Goal: Task Accomplishment & Management: Complete application form

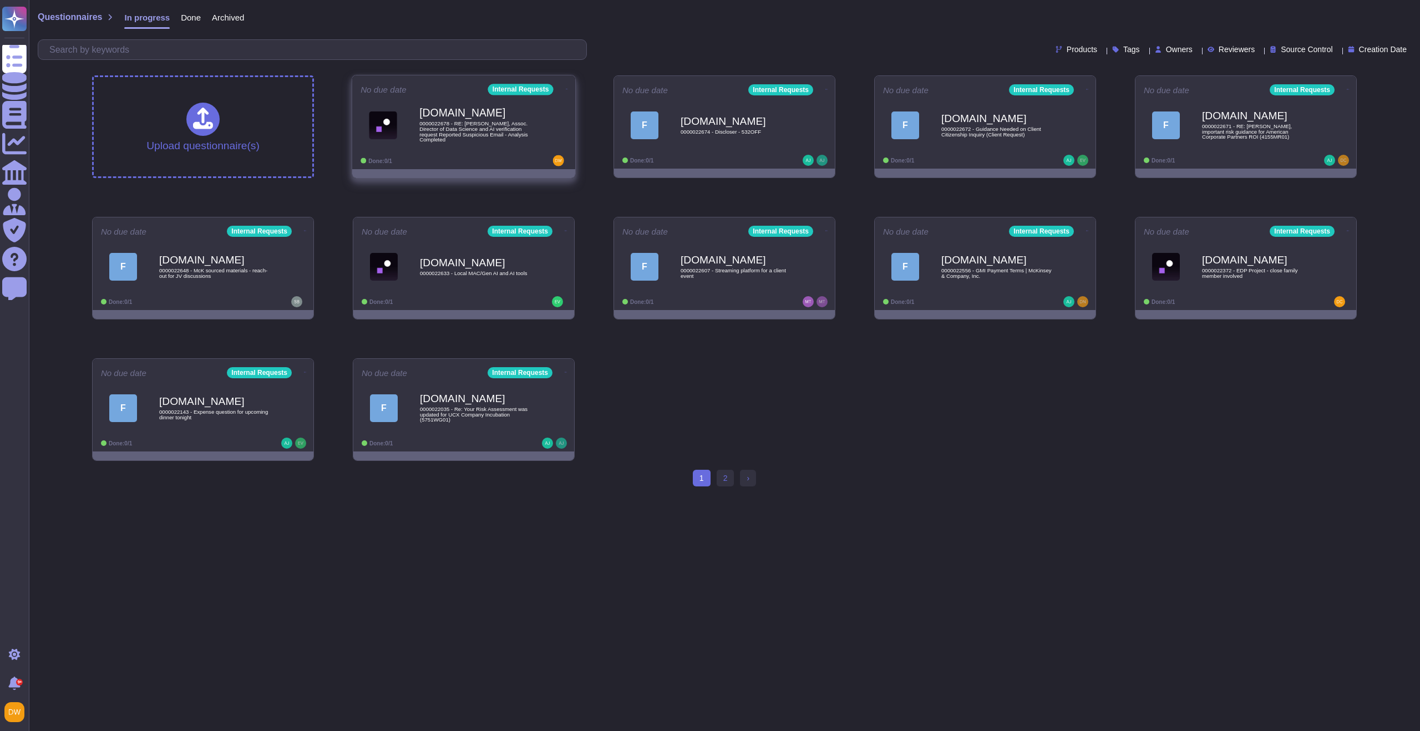
click at [471, 141] on span "0000022678 - RE: [PERSON_NAME], Assoc. Director of Data Science and AI verifica…" at bounding box center [475, 132] width 112 height 22
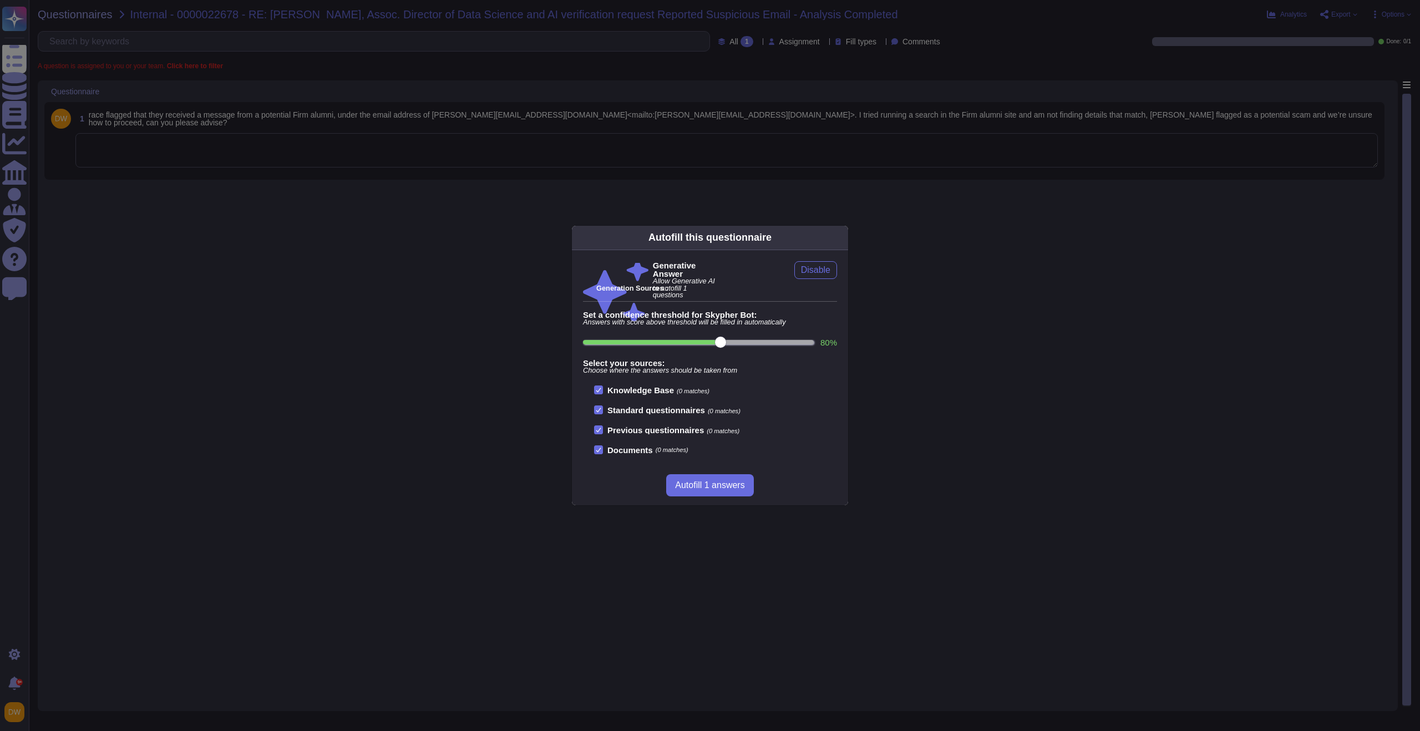
click at [318, 110] on div "Autofill this questionnaire Generative Answer Allow Generative AI to autofill 1…" at bounding box center [710, 365] width 1420 height 731
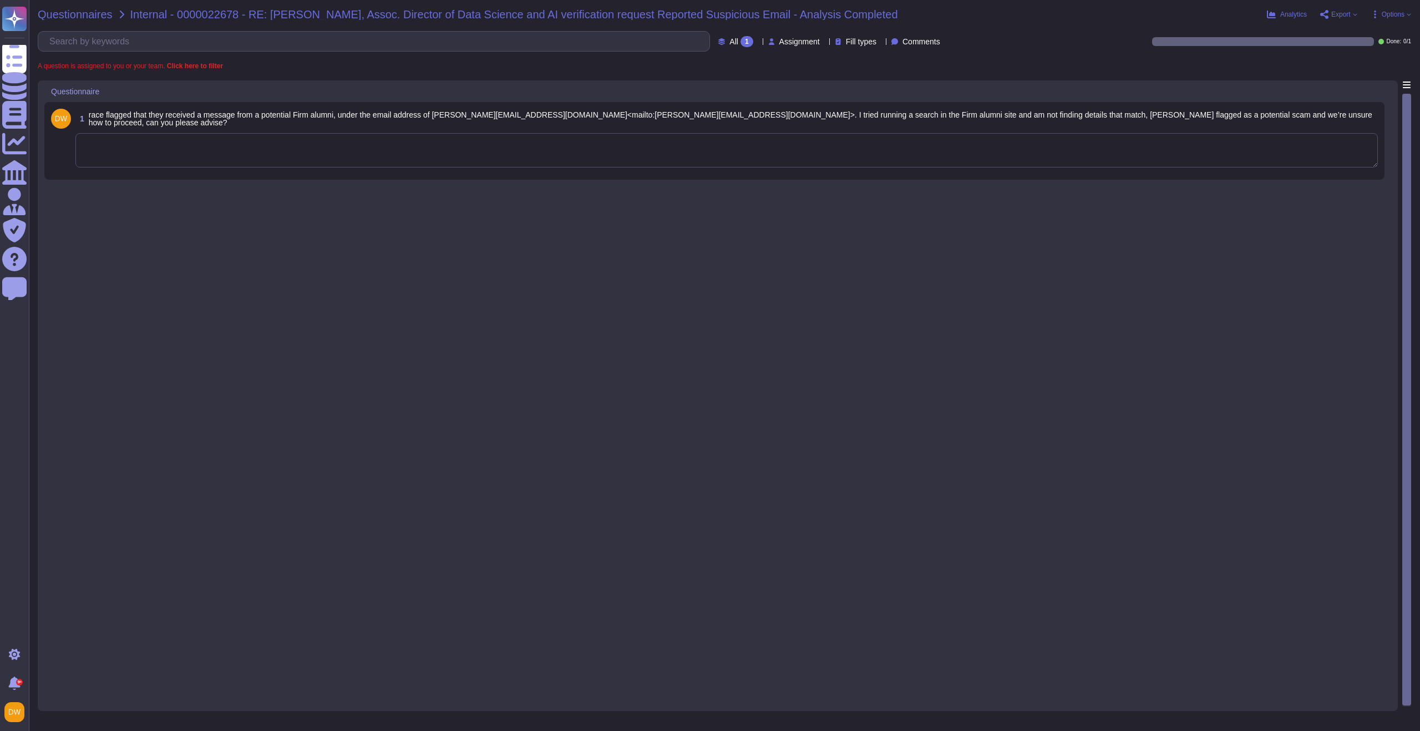
click at [65, 16] on span "Questionnaires" at bounding box center [75, 14] width 75 height 11
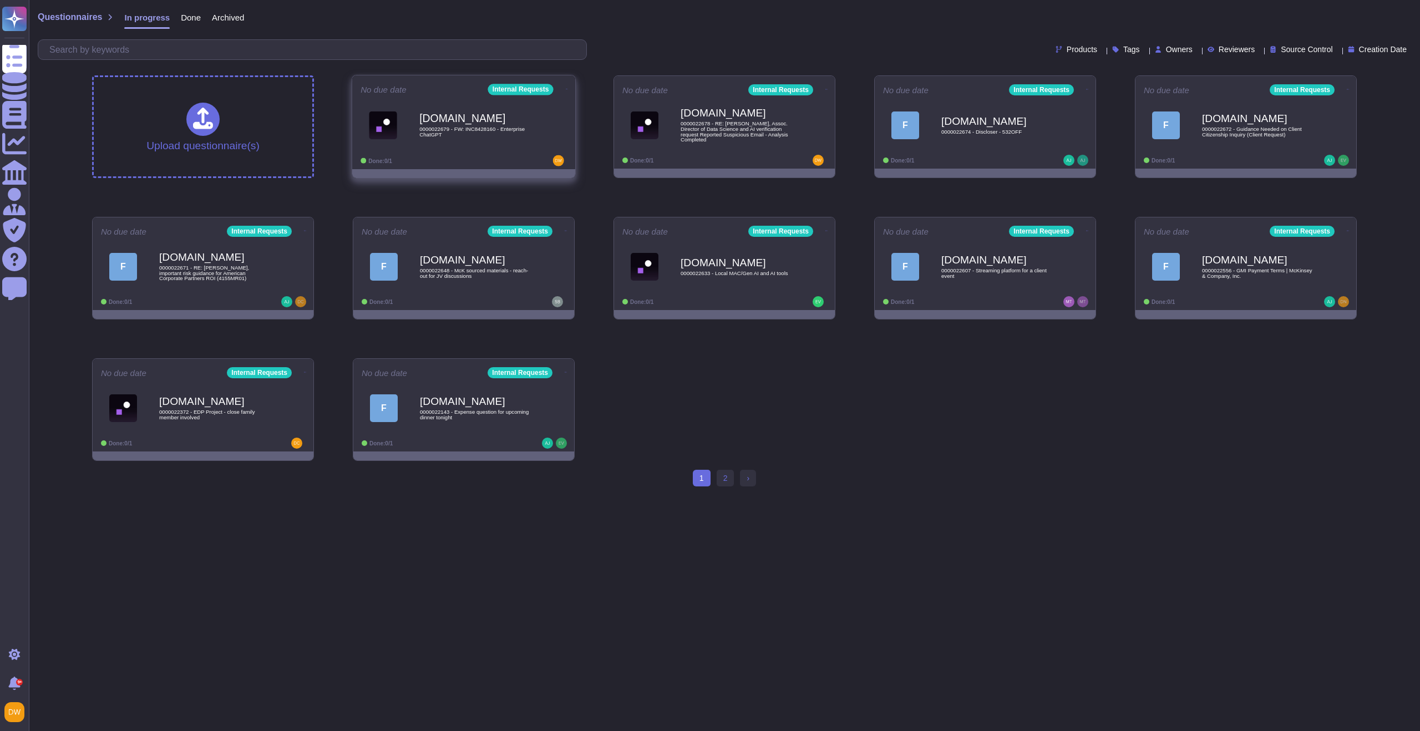
click at [483, 143] on div "[DOMAIN_NAME] 0000022679 - FW: INC8428160 - Enterprise ChatGPT" at bounding box center [475, 125] width 112 height 45
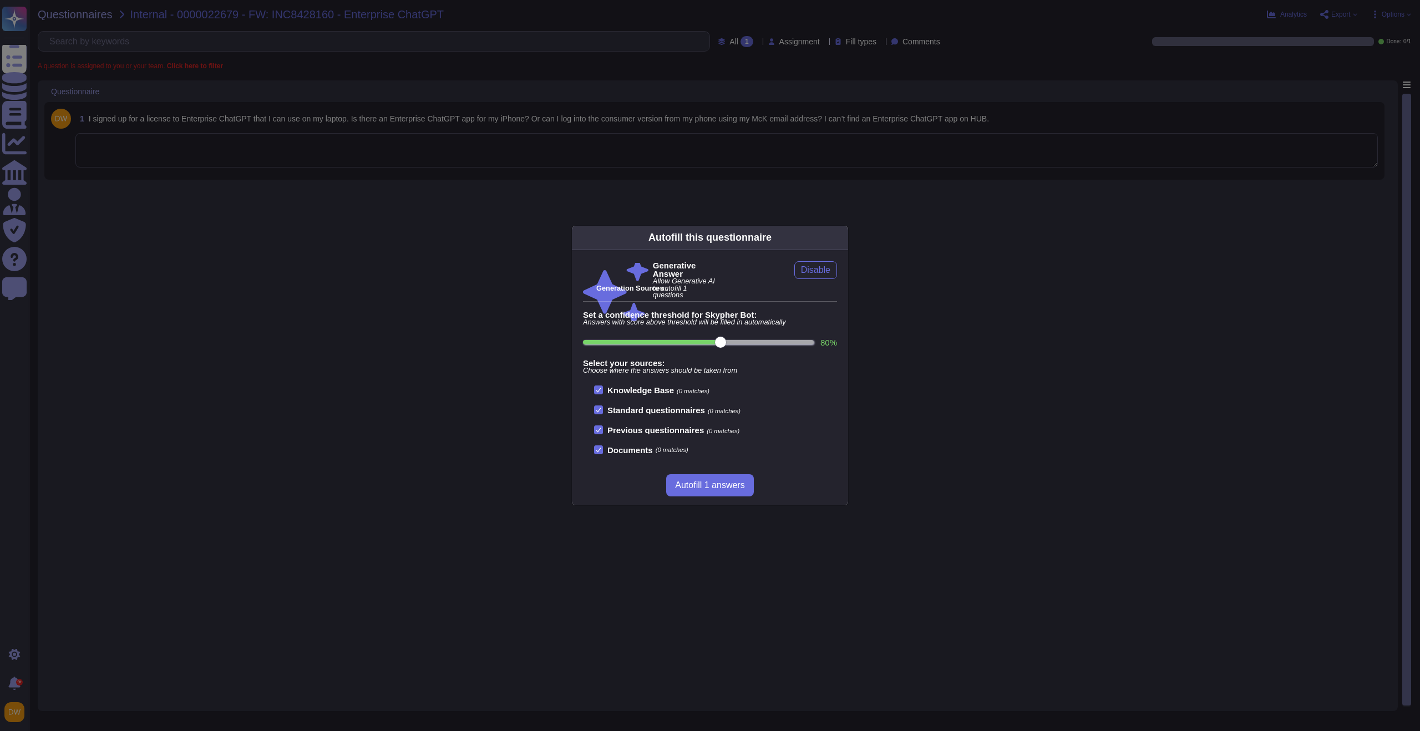
drag, startPoint x: 306, startPoint y: 37, endPoint x: 244, endPoint y: 53, distance: 64.3
click at [306, 37] on div "Autofill this questionnaire Generative Answer Allow Generative AI to autofill 1…" at bounding box center [710, 365] width 1420 height 731
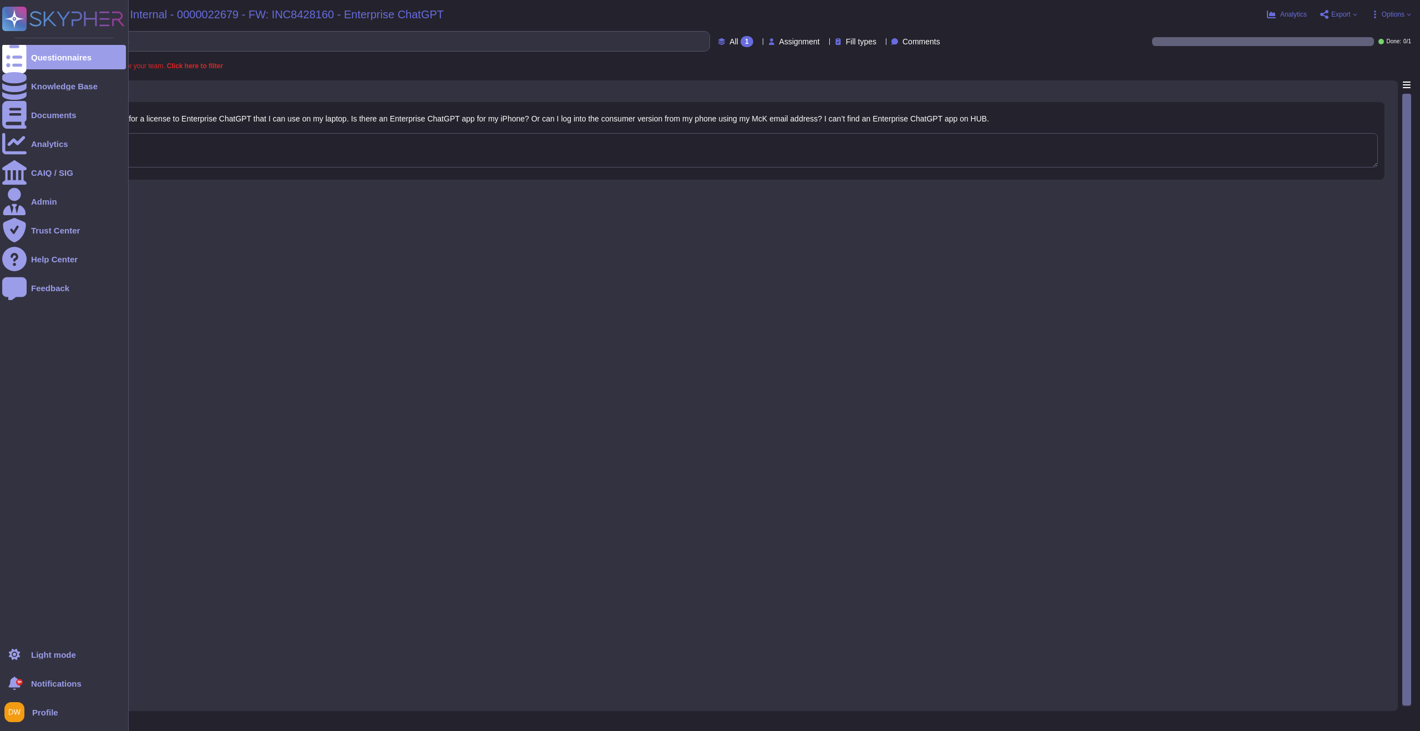
click at [42, 13] on icon at bounding box center [63, 19] width 123 height 24
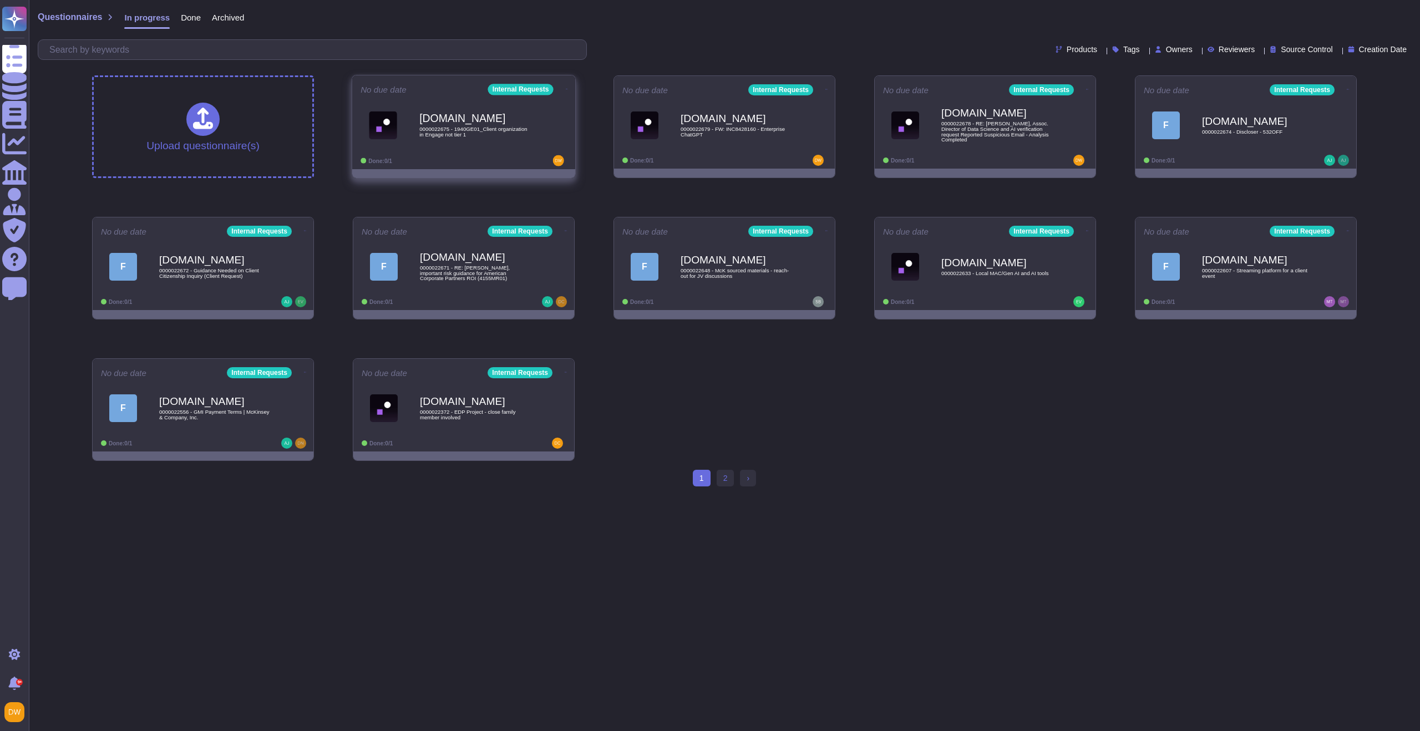
click at [444, 101] on div "[DOMAIN_NAME] 0000022675 - 1940GE01_Client organization in [GEOGRAPHIC_DATA] no…" at bounding box center [464, 125] width 206 height 56
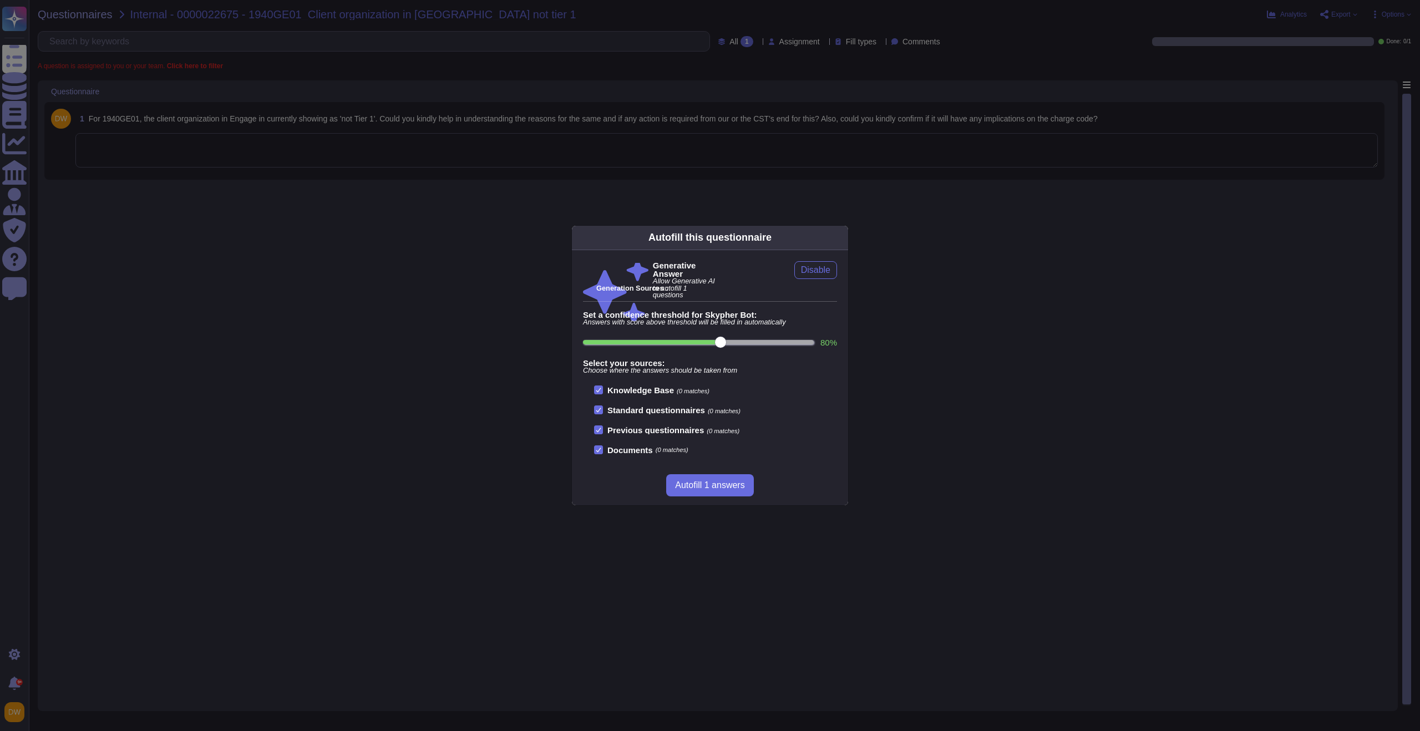
click at [294, 49] on div "Autofill this questionnaire Generative Answer Allow Generative AI to autofill 1…" at bounding box center [710, 365] width 1420 height 731
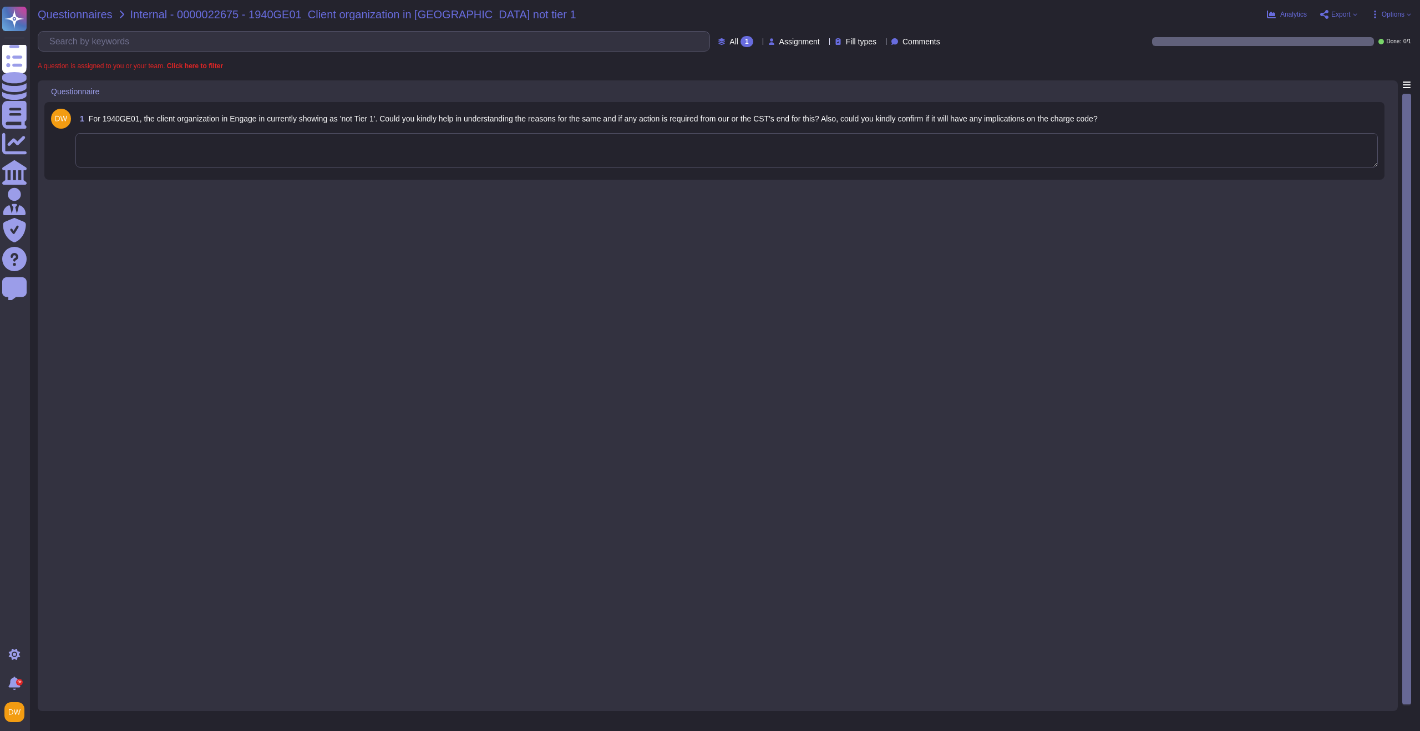
click at [84, 17] on span "Questionnaires" at bounding box center [75, 14] width 75 height 11
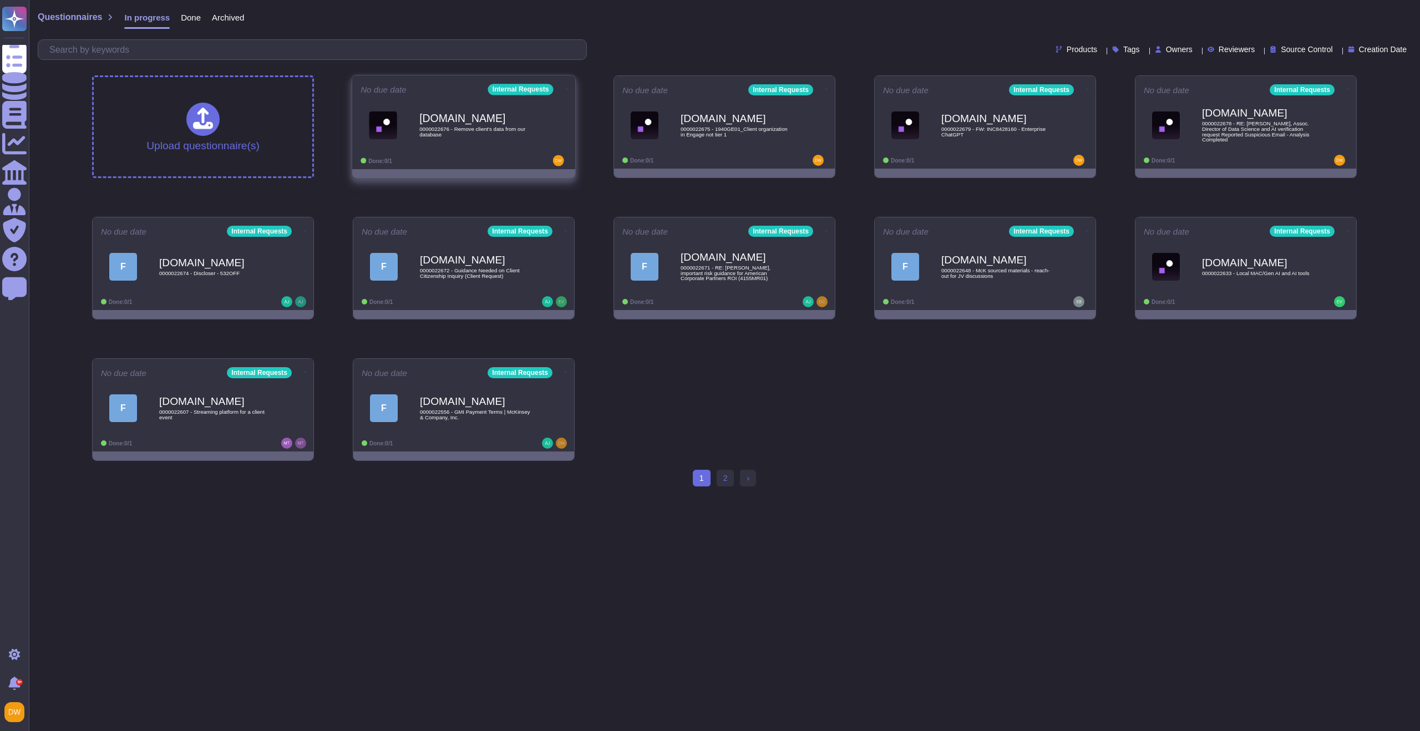
click at [469, 131] on span "0000022676 - Remove client's data from our database" at bounding box center [475, 131] width 112 height 11
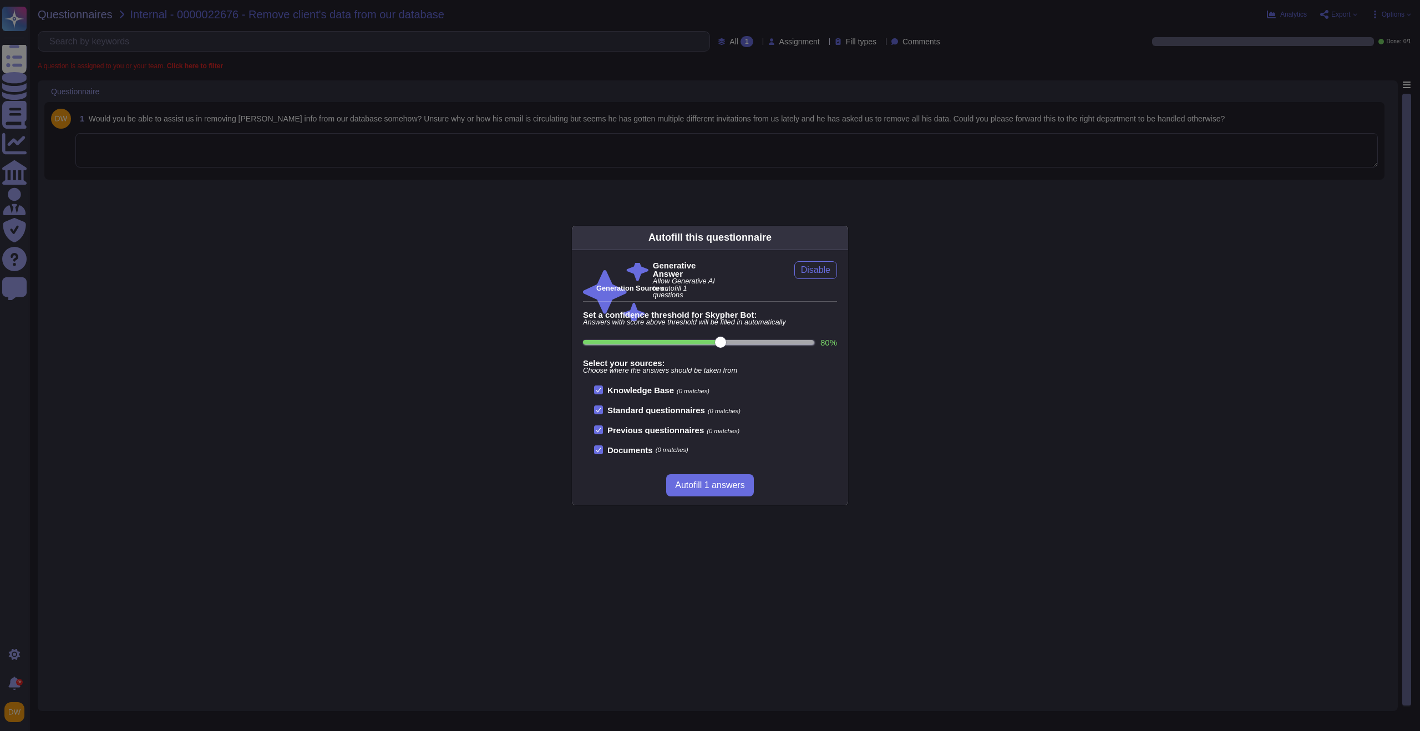
click at [1008, 191] on div "Autofill this questionnaire Generative Answer Allow Generative AI to autofill 1…" at bounding box center [710, 365] width 1420 height 731
click at [367, 250] on div "Autofill this questionnaire Generative Answer Allow Generative AI to autofill 1…" at bounding box center [710, 365] width 1420 height 731
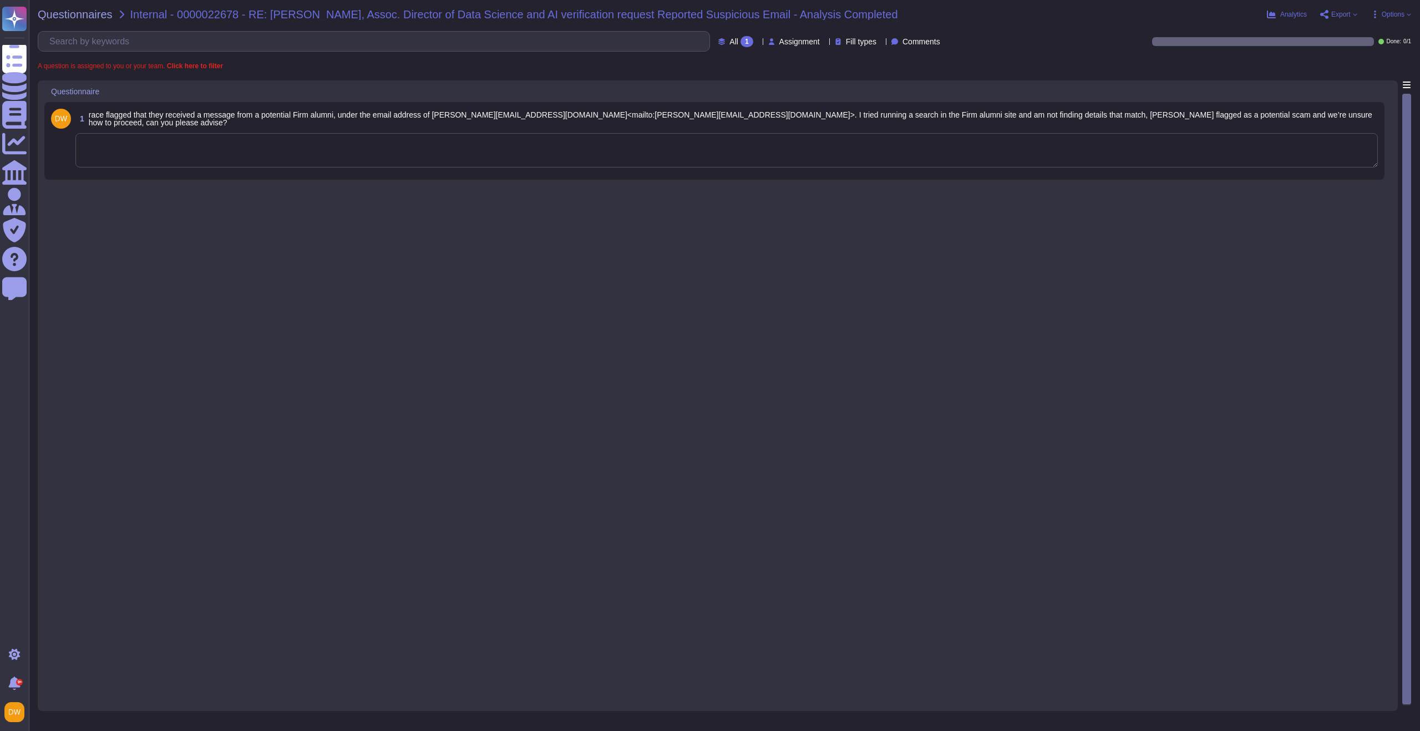
click at [281, 164] on textarea at bounding box center [726, 150] width 1303 height 34
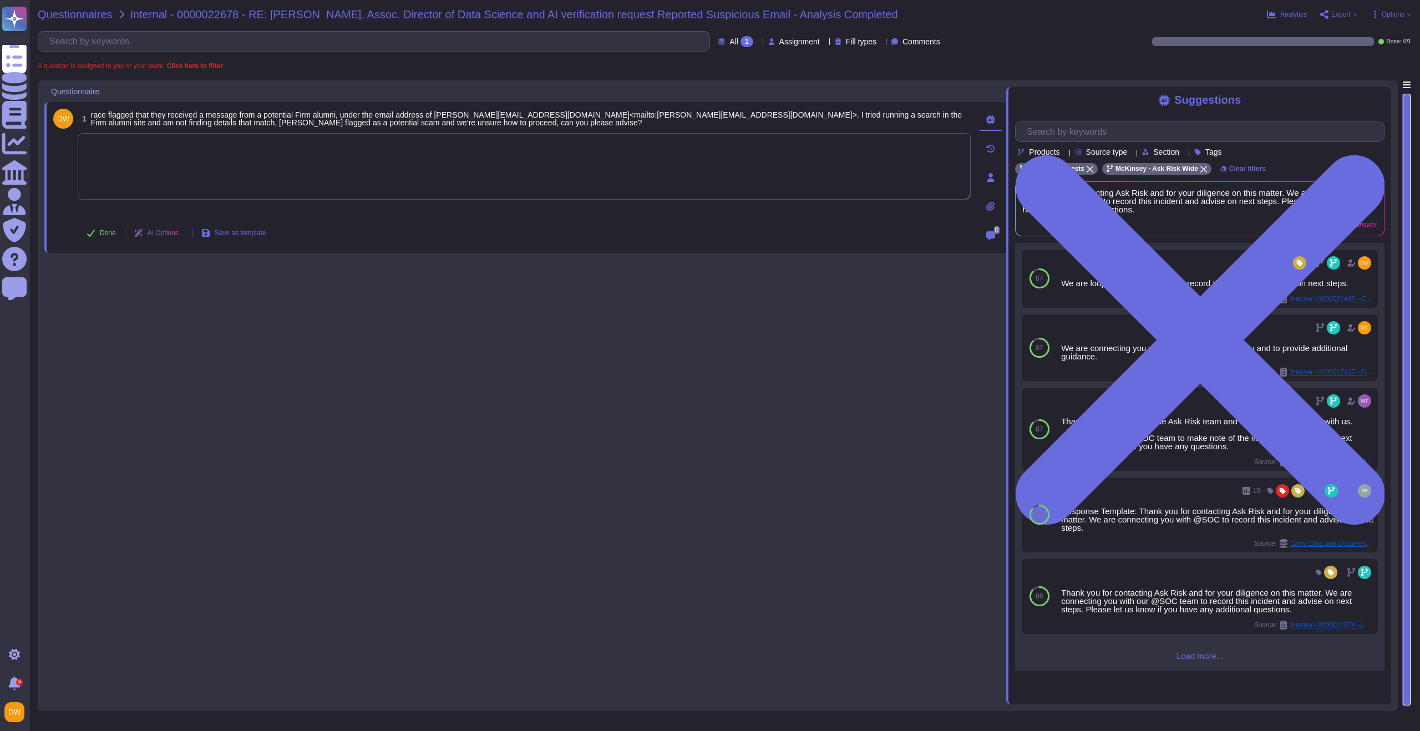
click at [58, 19] on span "Questionnaires" at bounding box center [75, 14] width 75 height 11
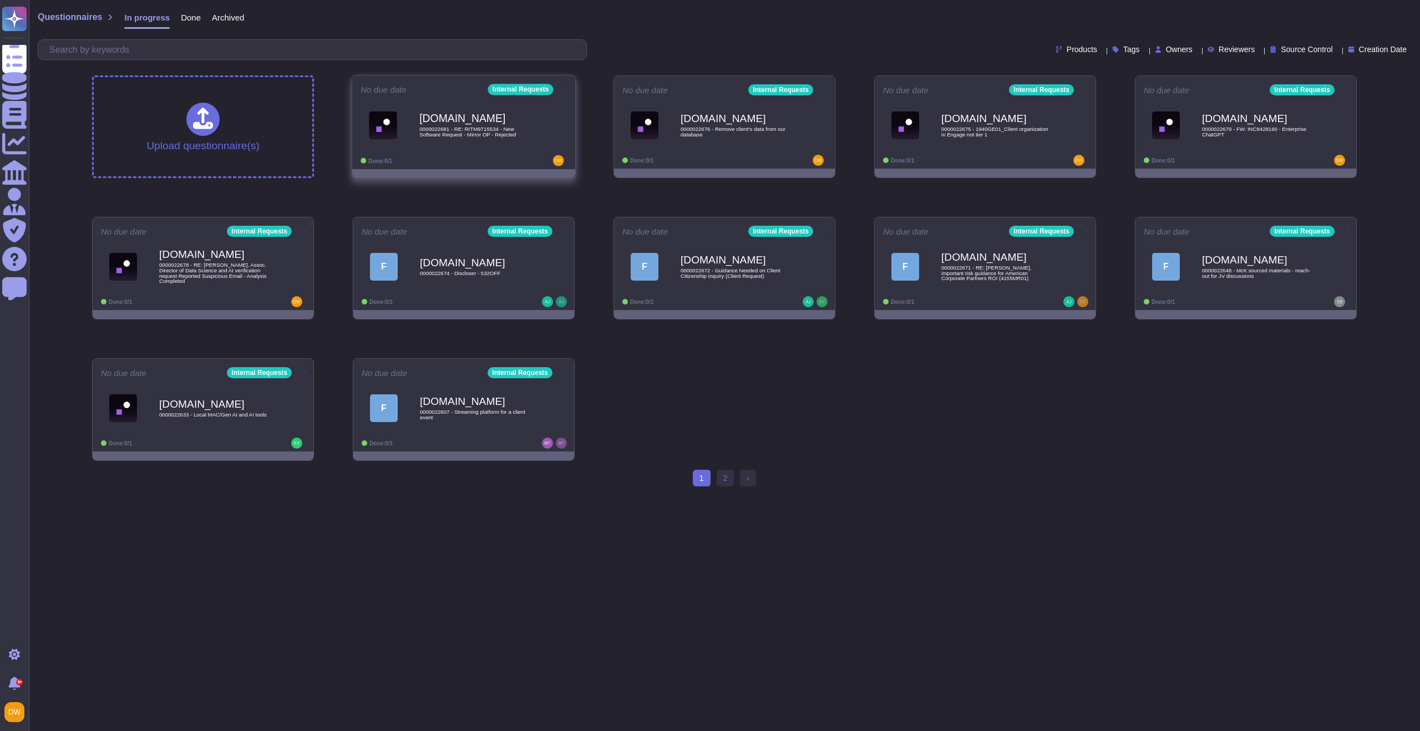
click at [498, 153] on div "Force.com 0000022681 - RE: RITM9715534 - New Software Request - Mirror OP - Rej…" at bounding box center [464, 125] width 206 height 56
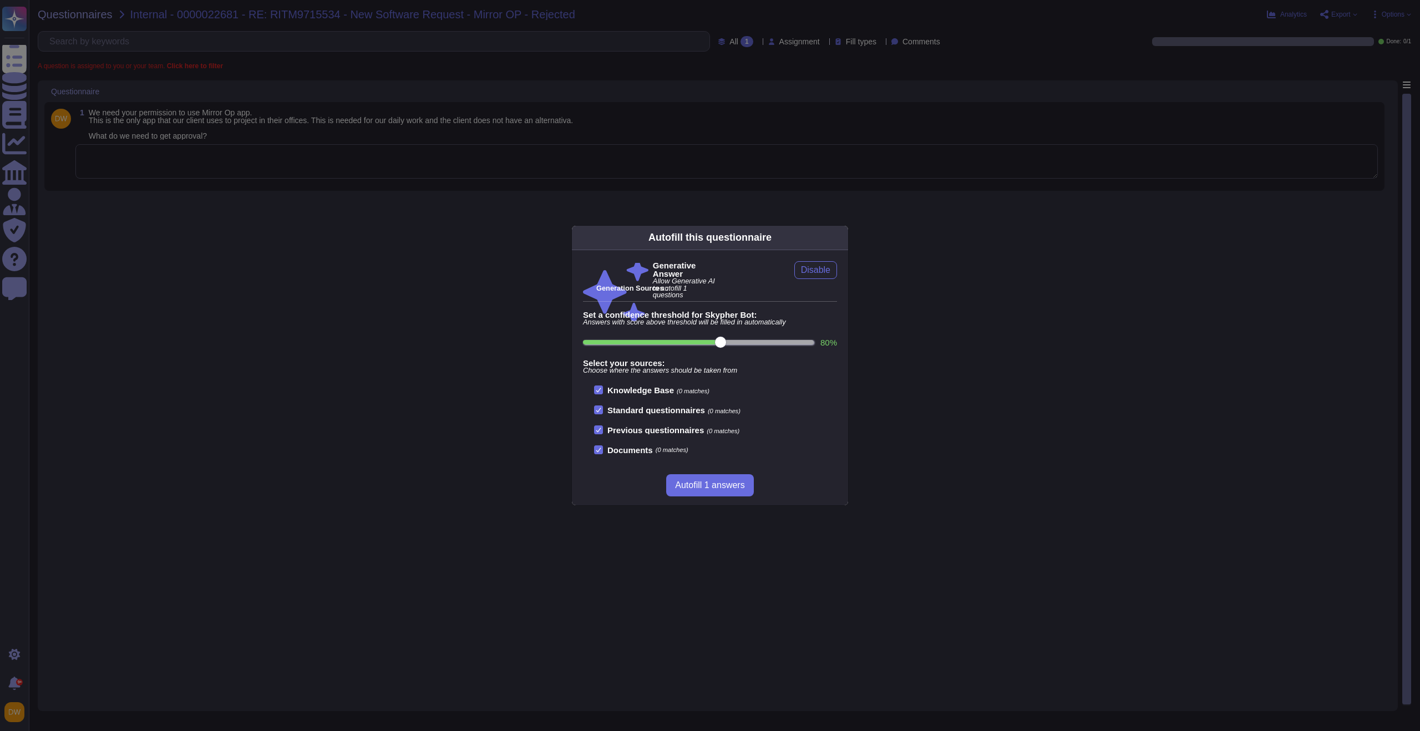
click at [842, 237] on icon at bounding box center [842, 237] width 0 height 0
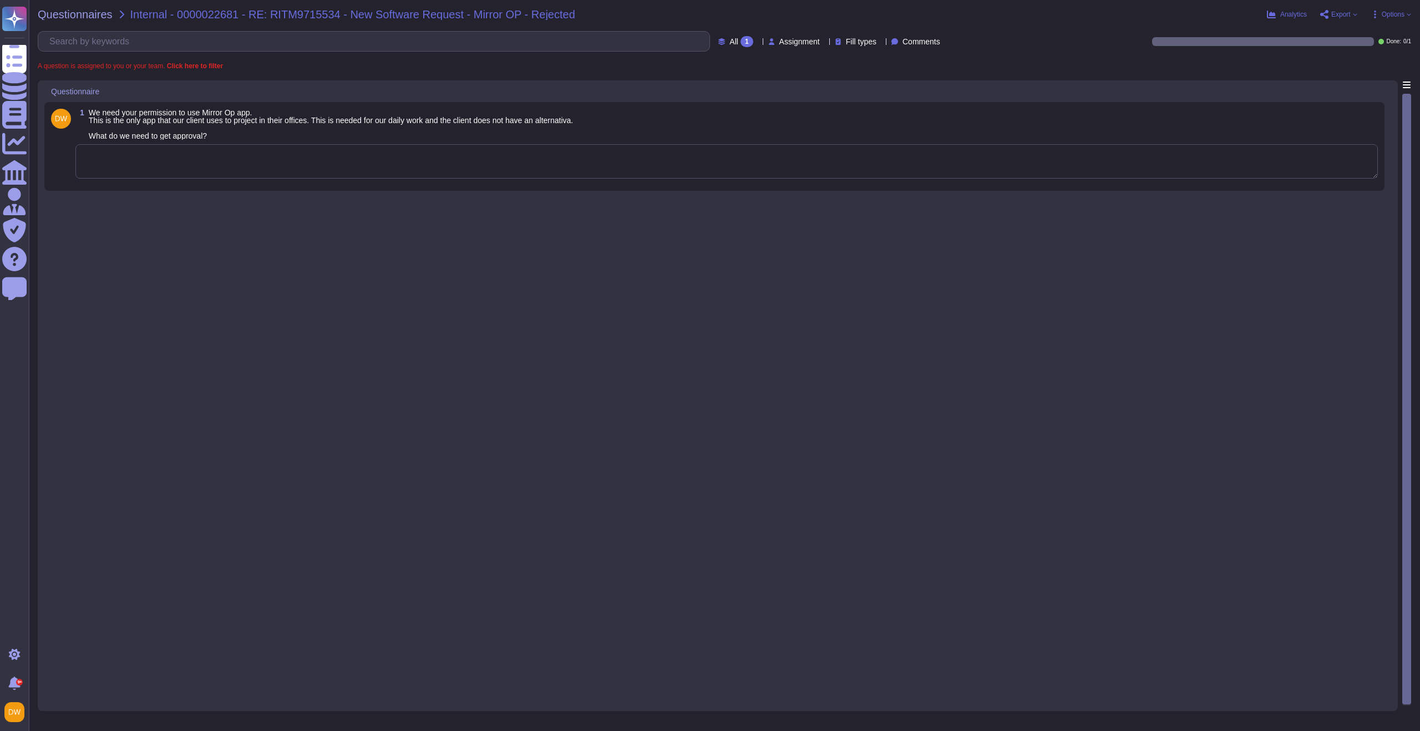
click at [387, 163] on textarea at bounding box center [726, 161] width 1303 height 34
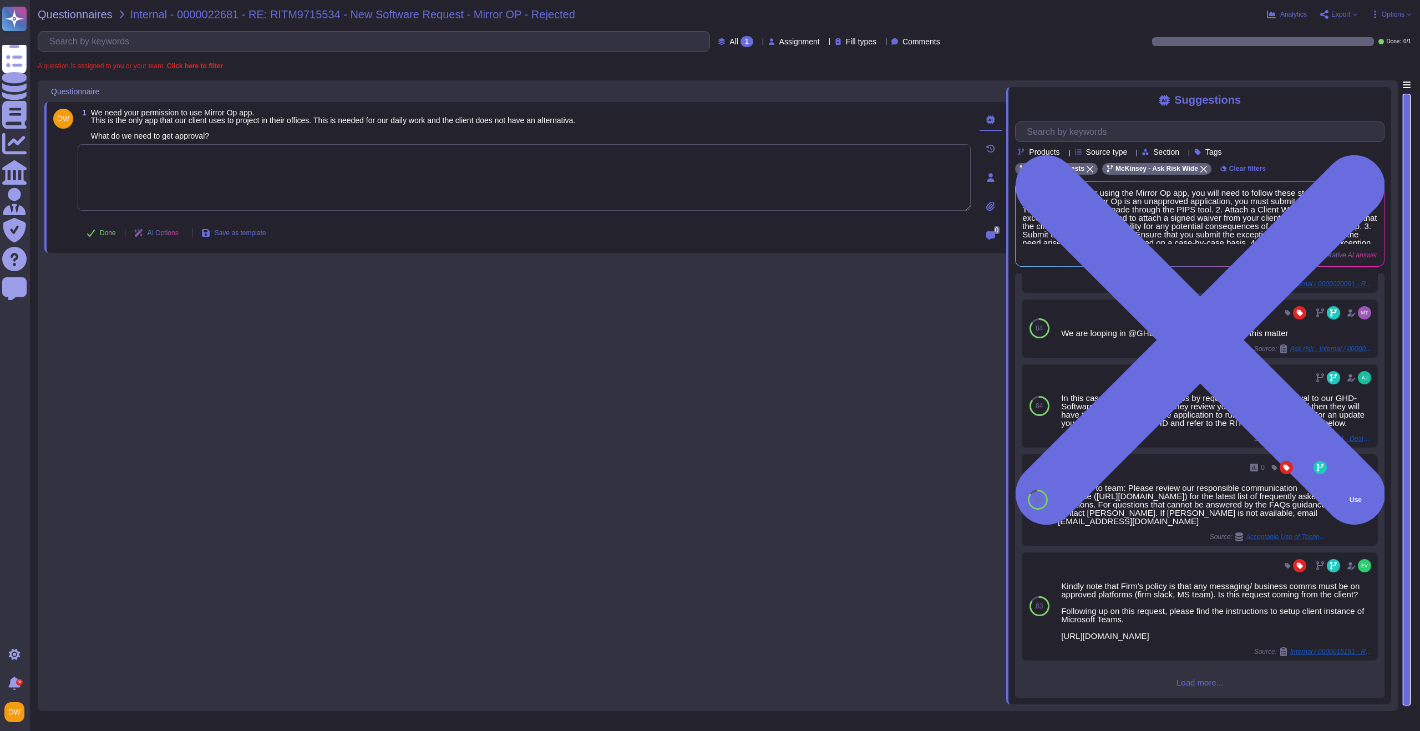
scroll to position [138, 0]
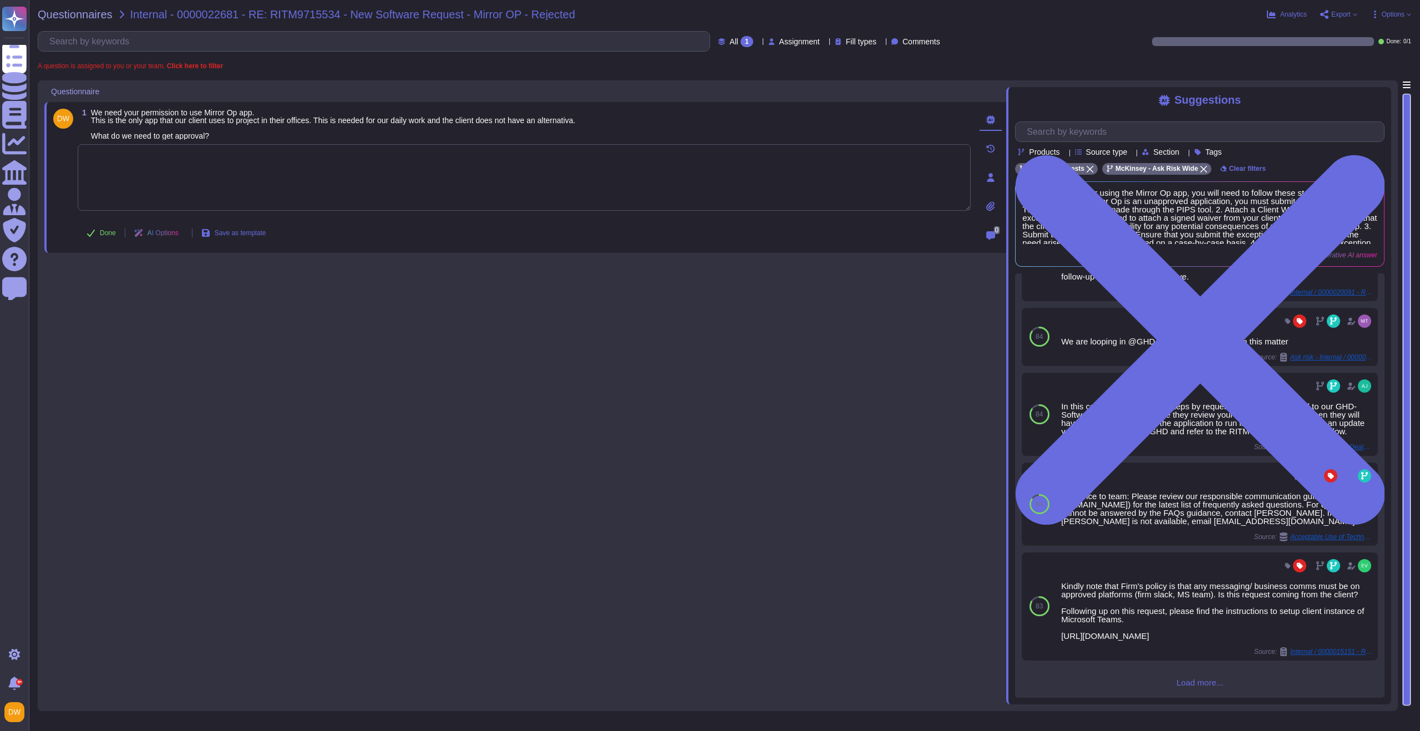
click at [1176, 673] on div "84 Thank you once again for contacting the Ask Risk team. Unfortunately, the So…" at bounding box center [1199, 485] width 369 height 424
click at [1176, 681] on span "Load more..." at bounding box center [1199, 682] width 369 height 8
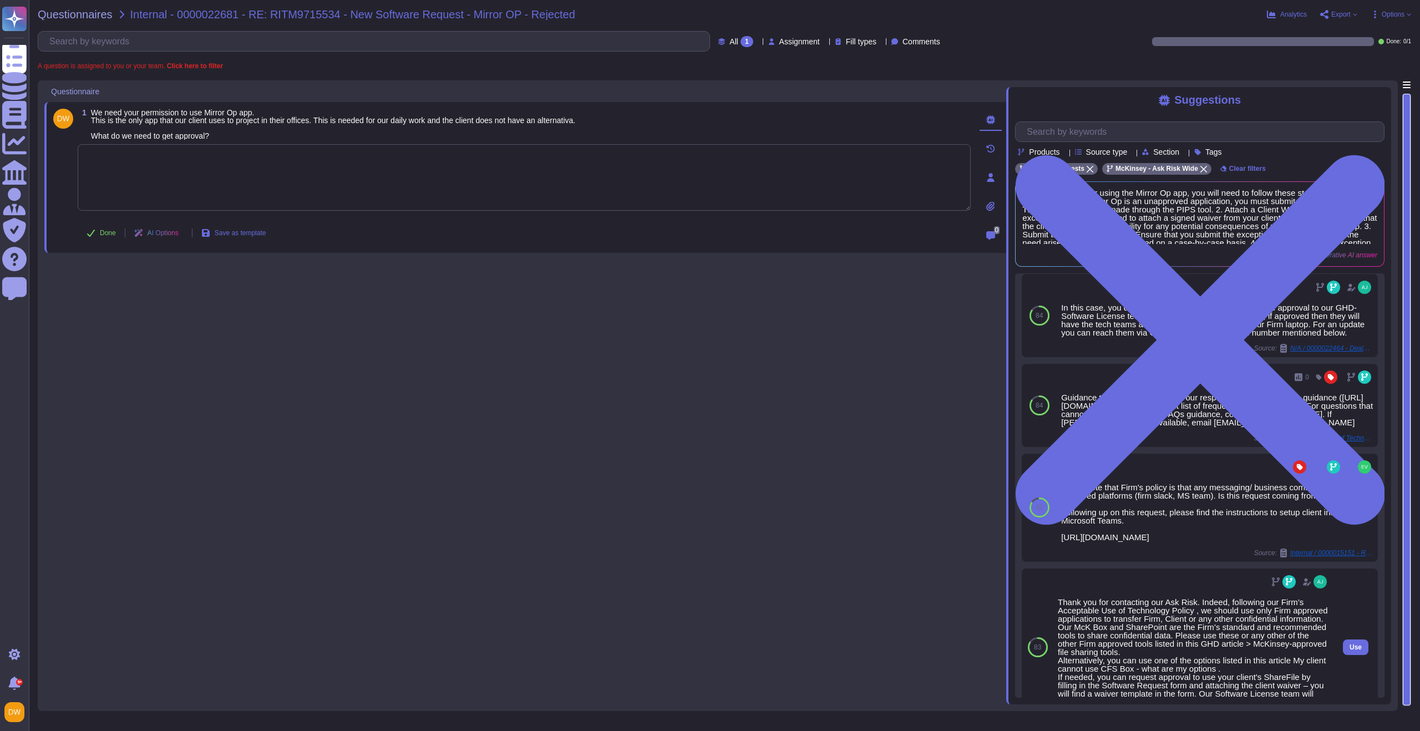
scroll to position [0, 0]
